Goal: Transaction & Acquisition: Purchase product/service

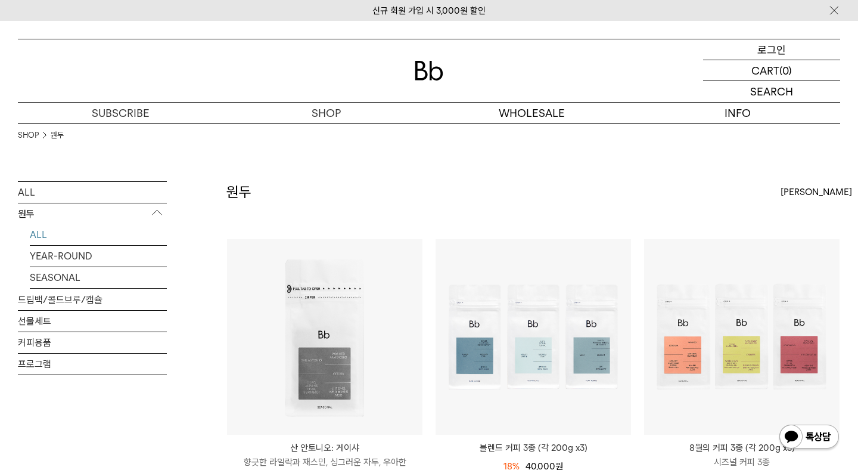
click at [759, 55] on p "로그인" at bounding box center [771, 49] width 29 height 20
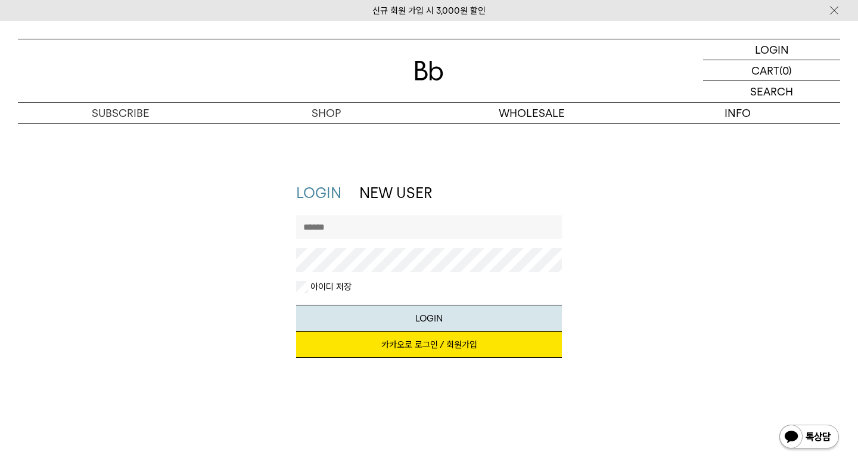
click at [532, 350] on link "카카오로 로그인 / 회원가입" at bounding box center [429, 344] width 266 height 26
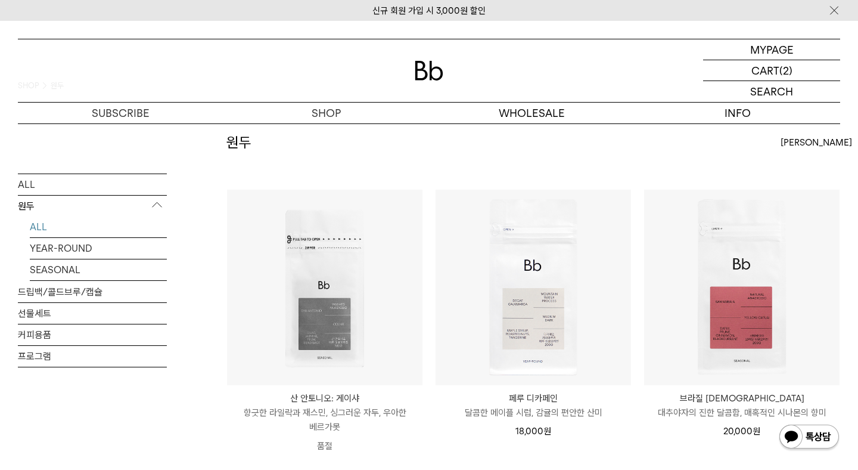
scroll to position [57, 0]
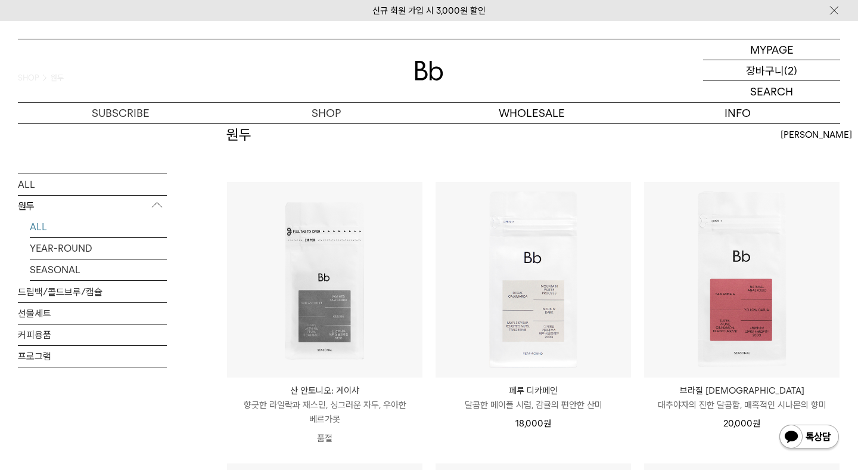
click at [765, 70] on p "장바구니" at bounding box center [765, 70] width 38 height 20
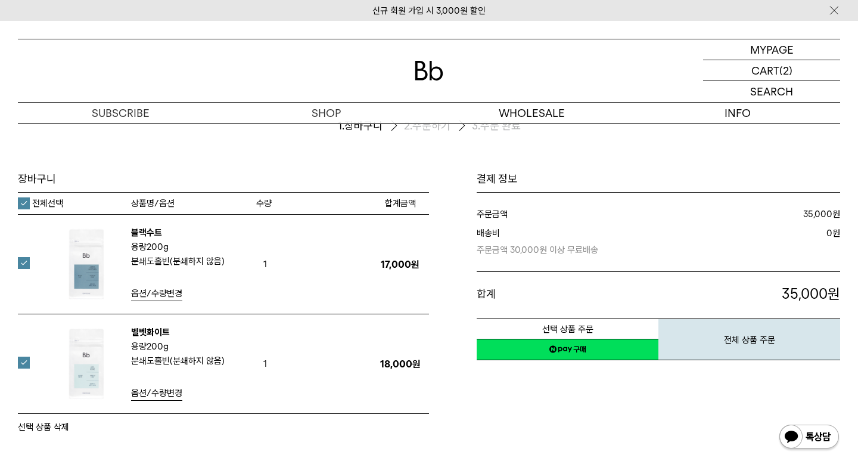
scroll to position [38, 0]
